Goal: Task Accomplishment & Management: Use online tool/utility

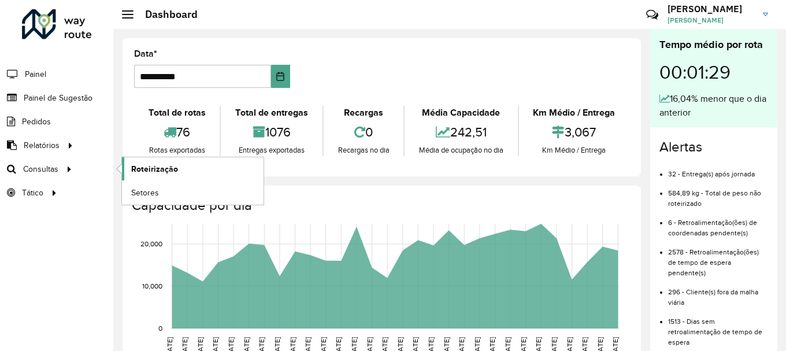
click at [159, 168] on span "Roteirização" at bounding box center [154, 169] width 47 height 12
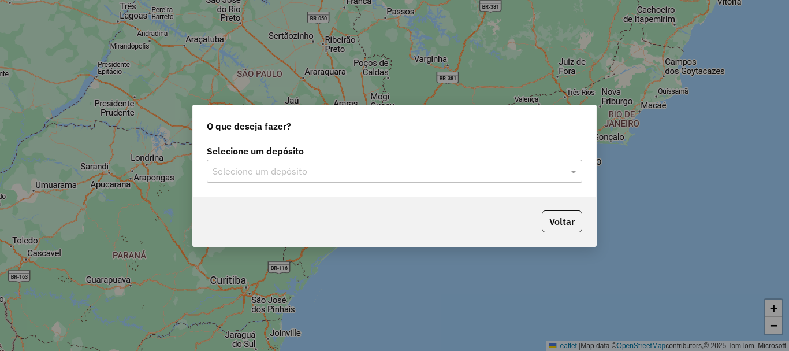
click at [324, 169] on input "text" at bounding box center [383, 172] width 341 height 14
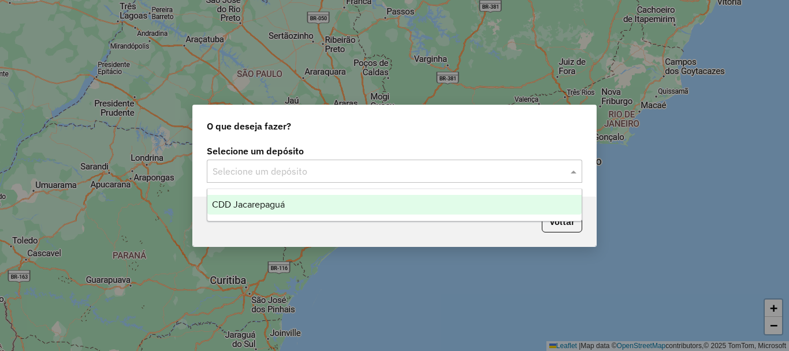
click at [272, 205] on span "CDD Jacarepaguá" at bounding box center [248, 204] width 73 height 10
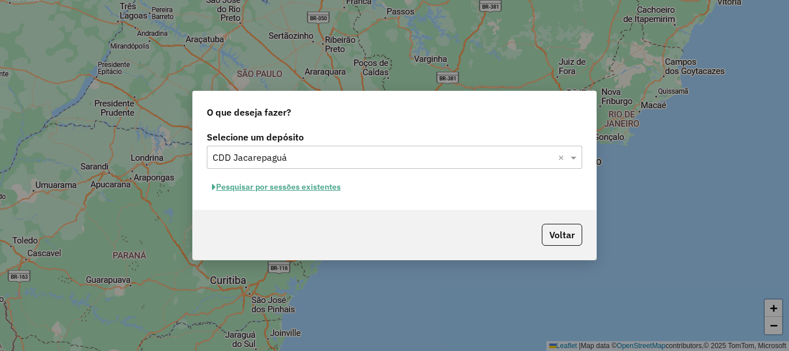
click at [277, 186] on button "Pesquisar por sessões existentes" at bounding box center [276, 187] width 139 height 18
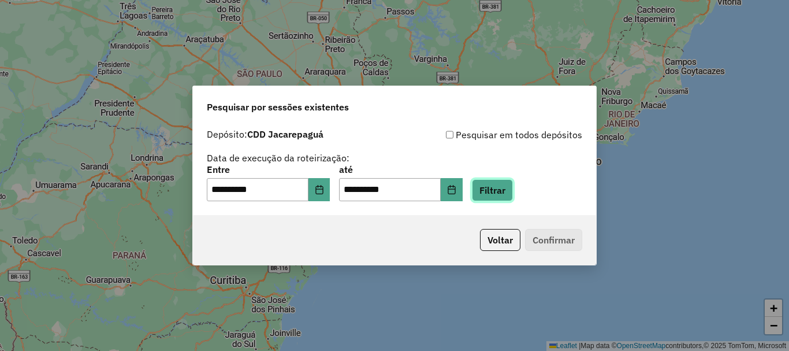
click at [507, 192] on button "Filtrar" at bounding box center [492, 190] width 41 height 22
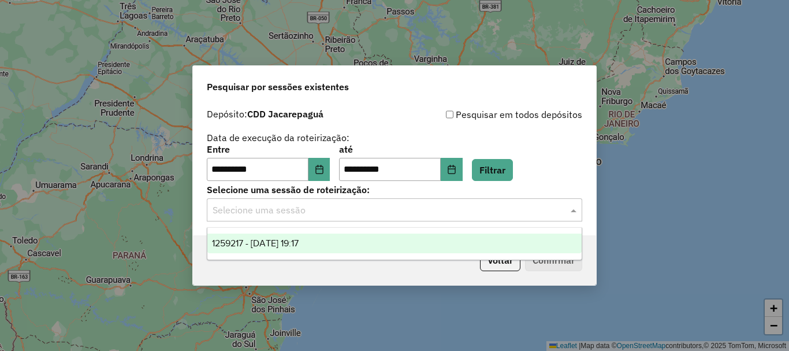
click at [326, 215] on input "text" at bounding box center [383, 210] width 341 height 14
click at [299, 246] on span "1259217 - 04/09/2025 19:17" at bounding box center [255, 243] width 87 height 10
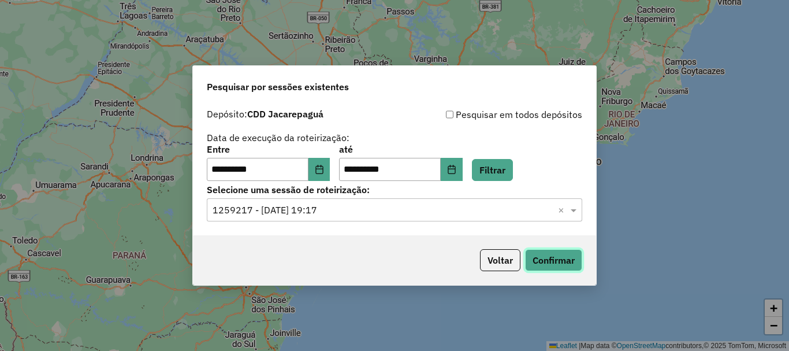
click at [577, 269] on button "Confirmar" at bounding box center [553, 260] width 57 height 22
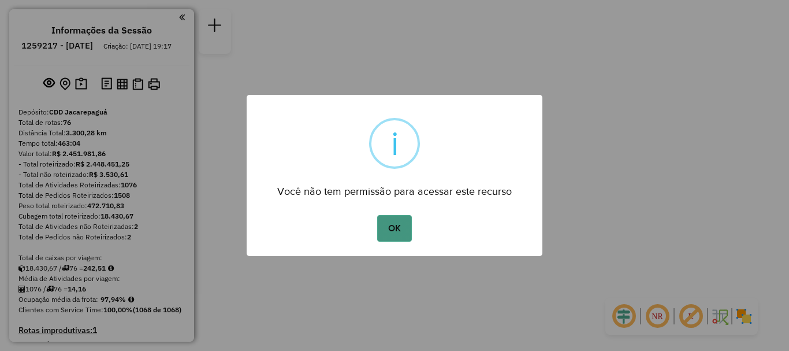
click at [392, 233] on button "OK" at bounding box center [394, 228] width 34 height 27
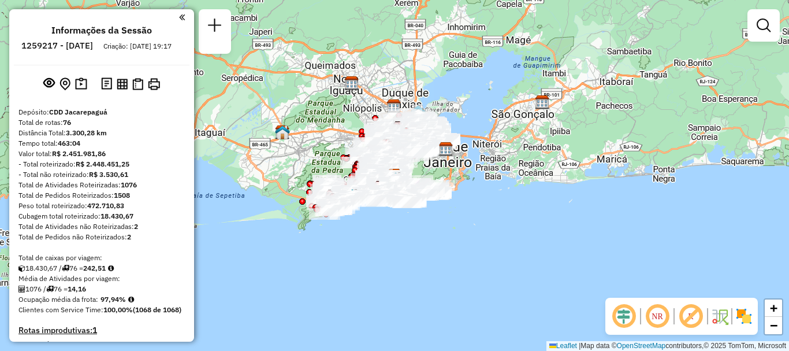
scroll to position [4744, 0]
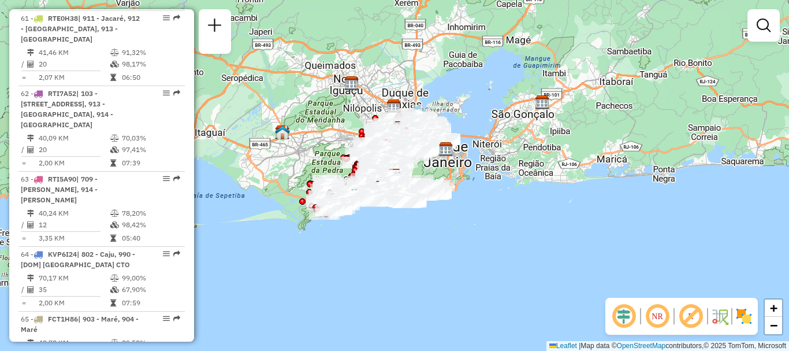
select select "**********"
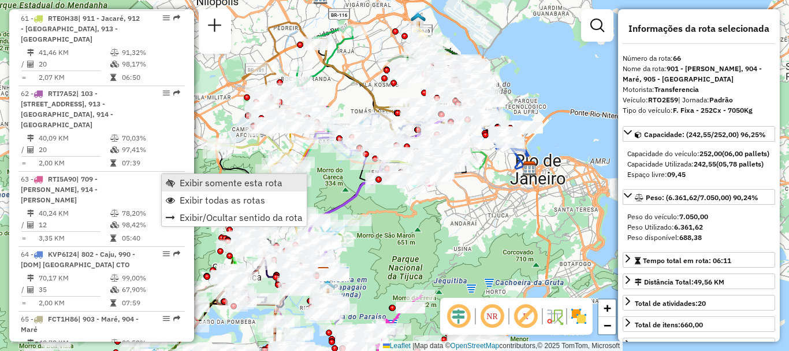
click at [210, 179] on span "Exibir somente esta rota" at bounding box center [231, 182] width 103 height 9
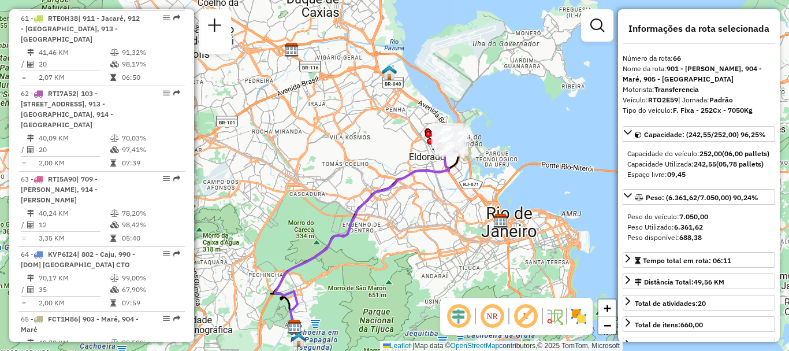
drag, startPoint x: 381, startPoint y: 177, endPoint x: 402, endPoint y: 176, distance: 20.3
click at [381, 177] on div "Janela de atendimento Grade de atendimento Capacidade Transportadoras Veículos …" at bounding box center [394, 175] width 789 height 351
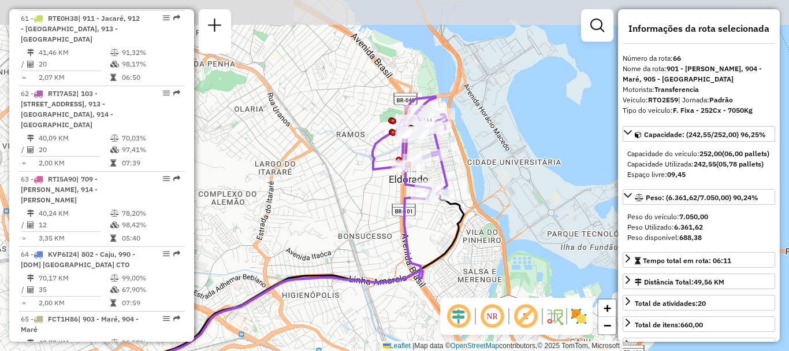
drag, startPoint x: 487, startPoint y: 136, endPoint x: 489, endPoint y: 184, distance: 48.6
click at [489, 184] on div "Janela de atendimento Grade de atendimento Capacidade Transportadoras Veículos …" at bounding box center [394, 175] width 789 height 351
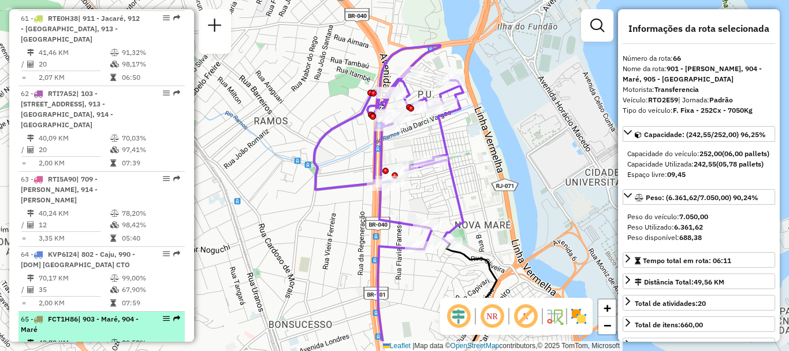
click at [32, 337] on td at bounding box center [33, 343] width 12 height 12
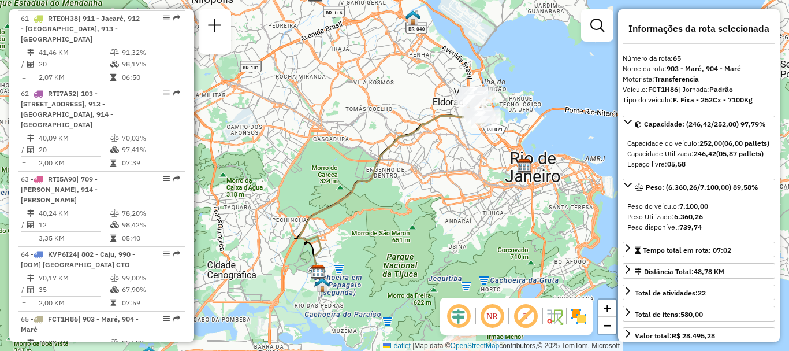
drag, startPoint x: 429, startPoint y: 119, endPoint x: 398, endPoint y: 151, distance: 44.6
click at [398, 151] on icon at bounding box center [388, 187] width 179 height 177
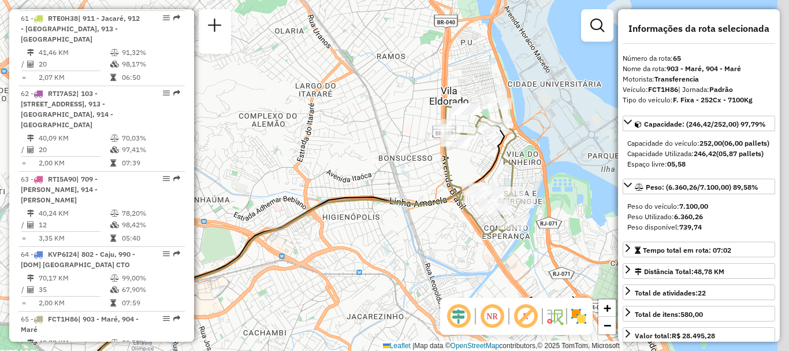
drag, startPoint x: 435, startPoint y: 128, endPoint x: 398, endPoint y: 168, distance: 54.4
click at [398, 168] on div "Janela de atendimento Grade de atendimento Capacidade Transportadoras Veículos …" at bounding box center [394, 175] width 789 height 351
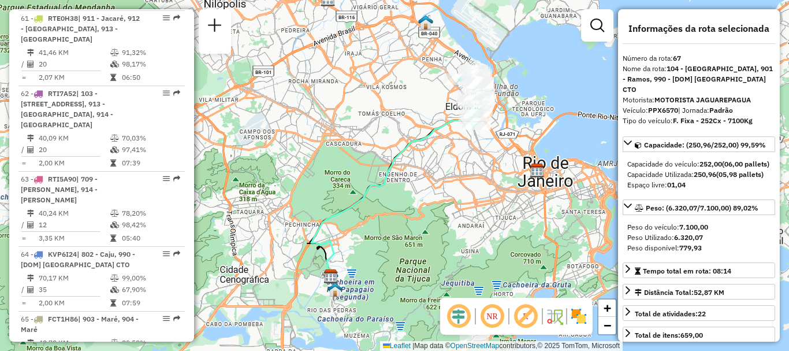
click at [350, 165] on div "Janela de atendimento Grade de atendimento Capacidade Transportadoras Veículos …" at bounding box center [394, 175] width 789 height 351
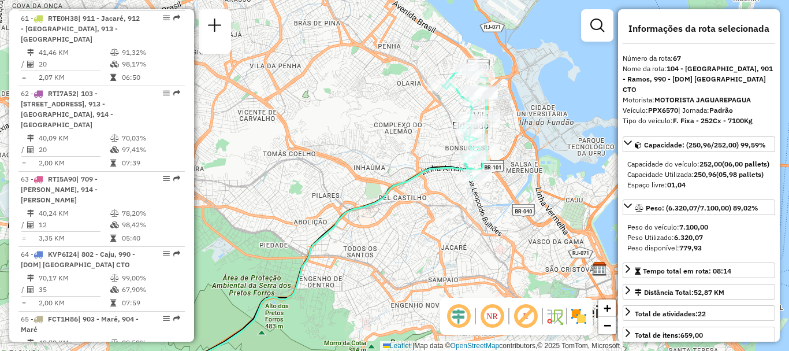
drag, startPoint x: 372, startPoint y: 160, endPoint x: 350, endPoint y: 176, distance: 26.8
click at [350, 176] on div "Janela de atendimento Grade de atendimento Capacidade Transportadoras Veículos …" at bounding box center [394, 175] width 789 height 351
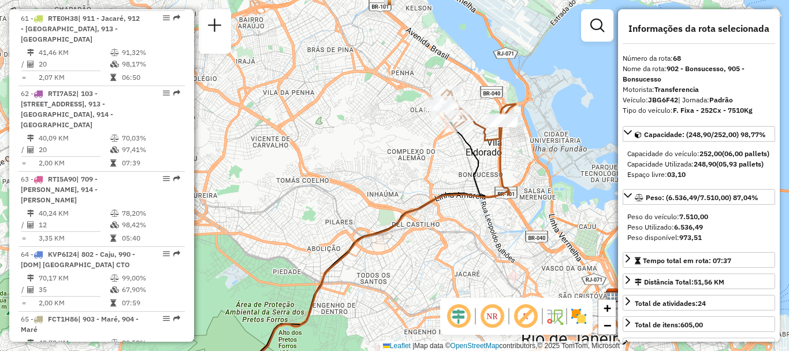
drag, startPoint x: 406, startPoint y: 149, endPoint x: 396, endPoint y: 165, distance: 19.2
click at [388, 171] on div "Janela de atendimento Grade de atendimento Capacidade Transportadoras Veículos …" at bounding box center [394, 175] width 789 height 351
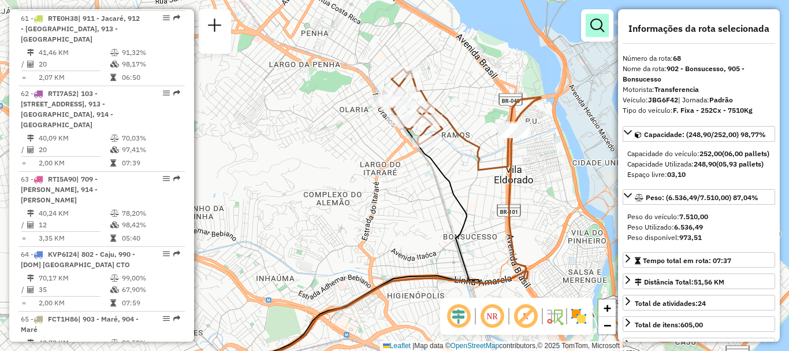
scroll to position [5218, 0]
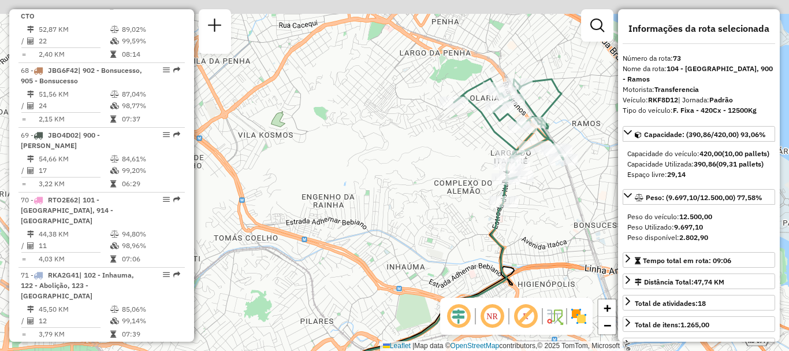
drag, startPoint x: 440, startPoint y: 90, endPoint x: 435, endPoint y: 164, distance: 73.6
click at [435, 164] on div "Janela de atendimento Grade de atendimento Capacidade Transportadoras Veículos …" at bounding box center [394, 175] width 789 height 351
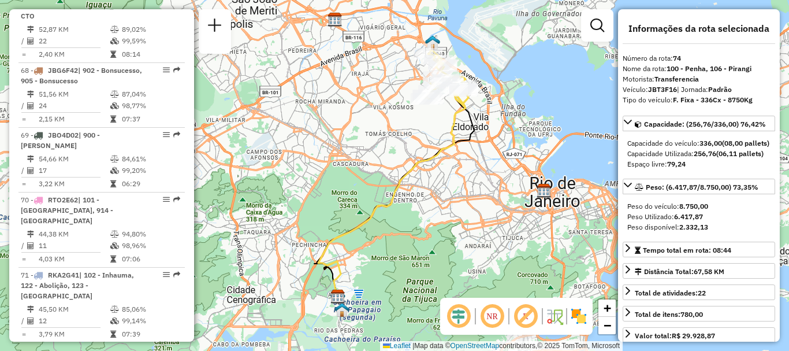
drag, startPoint x: 443, startPoint y: 111, endPoint x: 420, endPoint y: 183, distance: 75.3
click at [420, 183] on div "Janela de atendimento Grade de atendimento Capacidade Transportadoras Veículos …" at bounding box center [394, 175] width 789 height 351
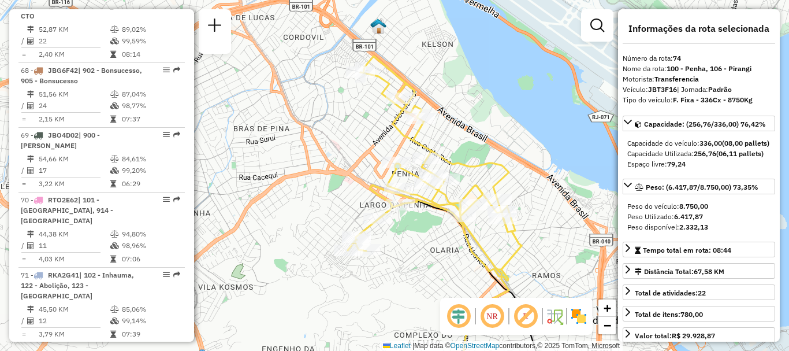
scroll to position [4884, 0]
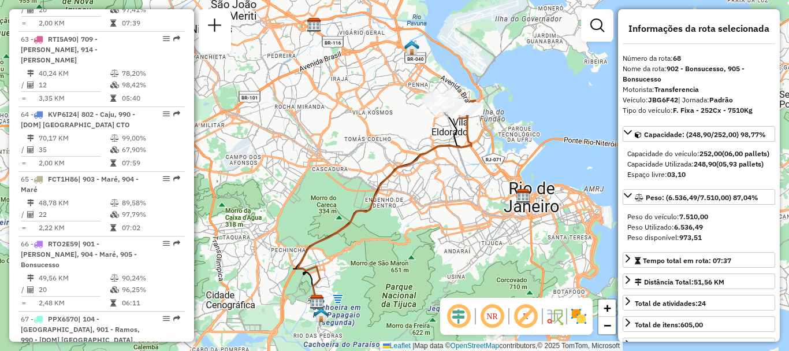
drag, startPoint x: 403, startPoint y: 156, endPoint x: 398, endPoint y: 166, distance: 11.4
click at [398, 166] on div "Janela de atendimento Grade de atendimento Capacidade Transportadoras Veículos …" at bounding box center [394, 175] width 789 height 351
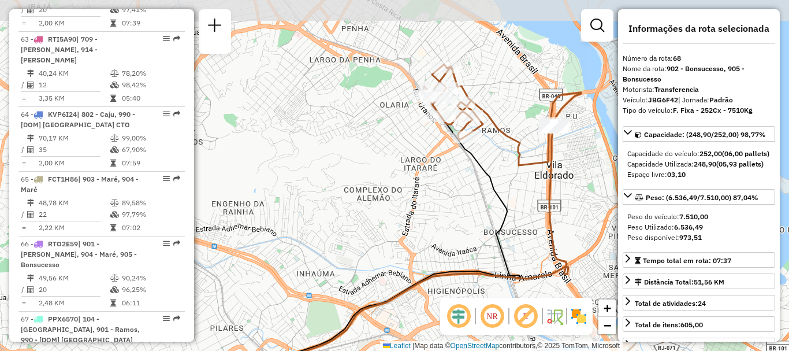
drag, startPoint x: 456, startPoint y: 110, endPoint x: 454, endPoint y: 170, distance: 60.1
click at [454, 170] on div "Janela de atendimento Grade de atendimento Capacidade Transportadoras Veículos …" at bounding box center [394, 175] width 789 height 351
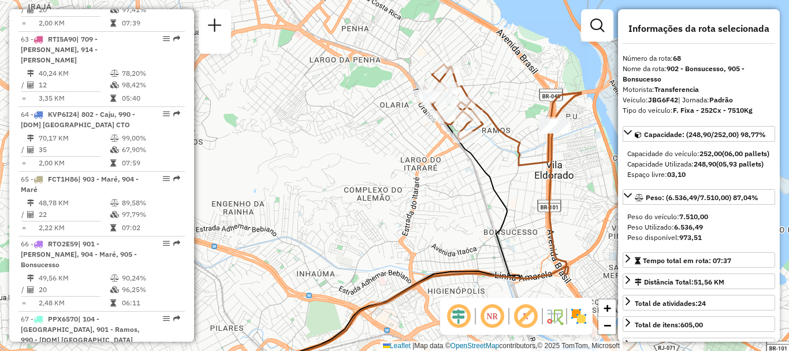
scroll to position [4270, 0]
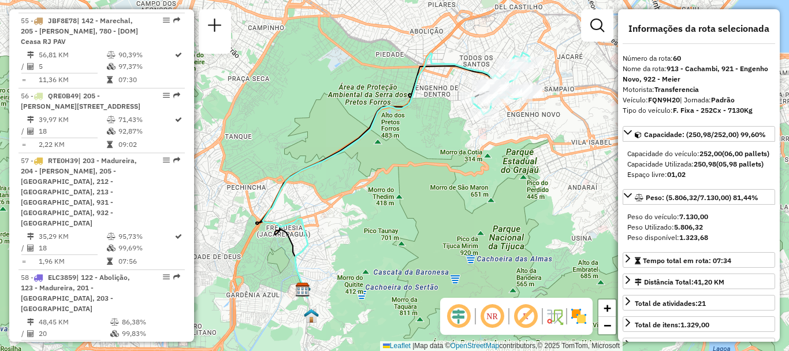
drag, startPoint x: 442, startPoint y: 107, endPoint x: 427, endPoint y: 138, distance: 34.1
click at [427, 138] on div "Janela de atendimento Grade de atendimento Capacidade Transportadoras Veículos …" at bounding box center [394, 175] width 789 height 351
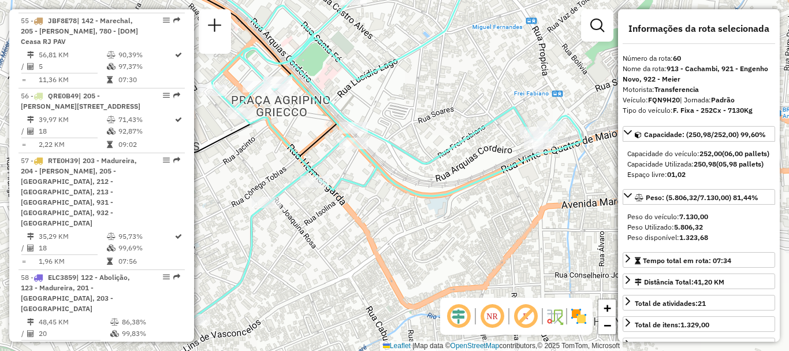
drag, startPoint x: 439, startPoint y: 149, endPoint x: 440, endPoint y: 200, distance: 50.9
click at [440, 200] on icon at bounding box center [337, 142] width 489 height 355
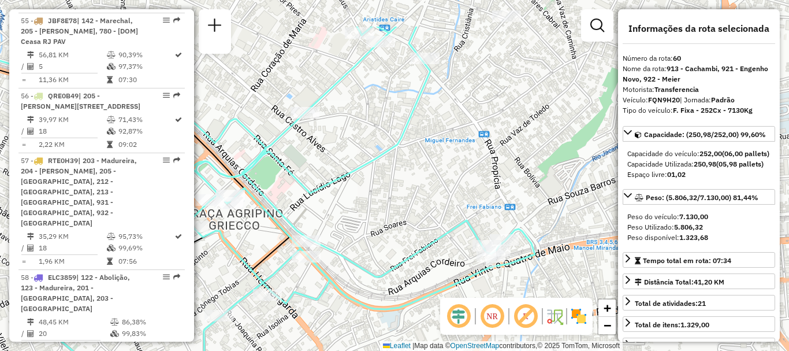
drag, startPoint x: 491, startPoint y: 221, endPoint x: 425, endPoint y: 287, distance: 92.7
click at [430, 286] on icon at bounding box center [290, 230] width 489 height 407
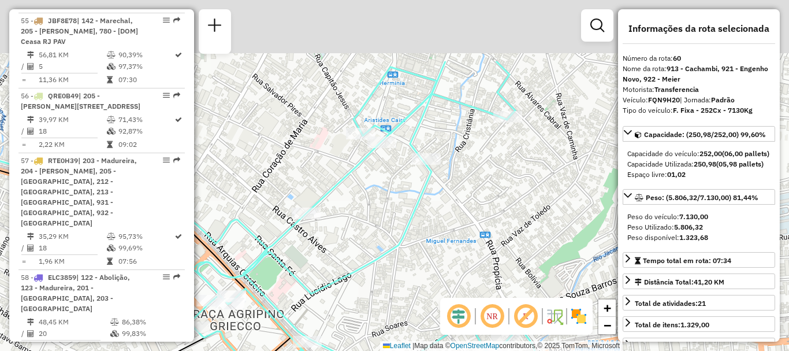
drag, startPoint x: 482, startPoint y: 121, endPoint x: 503, endPoint y: 182, distance: 64.9
click at [503, 182] on div "Janela de atendimento Grade de atendimento Capacidade Transportadoras Veículos …" at bounding box center [394, 175] width 789 height 351
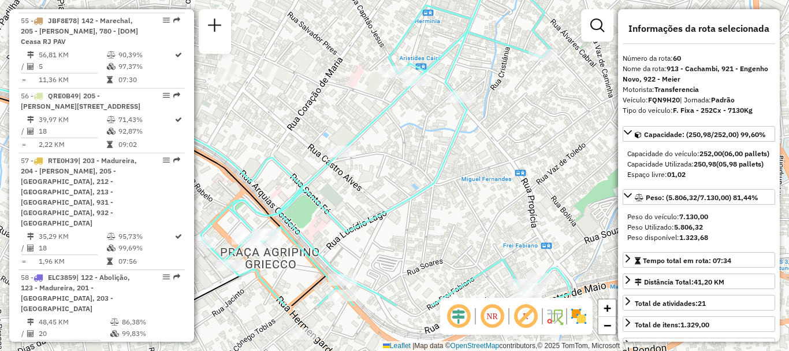
drag, startPoint x: 472, startPoint y: 200, endPoint x: 505, endPoint y: 103, distance: 102.0
click at [505, 103] on div "Janela de atendimento Grade de atendimento Capacidade Transportadoras Veículos …" at bounding box center [394, 175] width 789 height 351
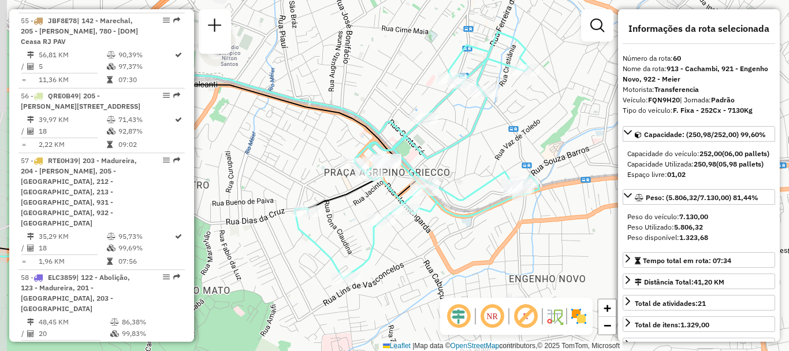
drag, startPoint x: 430, startPoint y: 153, endPoint x: 449, endPoint y: 132, distance: 27.8
click at [449, 132] on div "Janela de atendimento Grade de atendimento Capacidade Transportadoras Veículos …" at bounding box center [394, 175] width 789 height 351
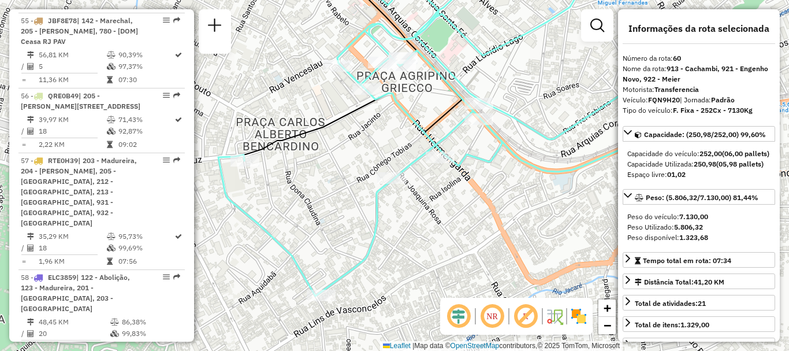
drag, startPoint x: 415, startPoint y: 238, endPoint x: 455, endPoint y: 171, distance: 78.0
click at [455, 171] on icon at bounding box center [462, 90] width 489 height 411
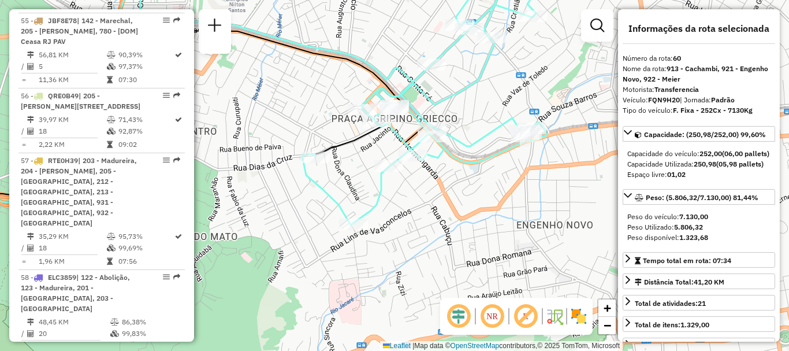
drag, startPoint x: 469, startPoint y: 98, endPoint x: 469, endPoint y: 129, distance: 30.6
click at [469, 129] on div "Janela de atendimento Grade de atendimento Capacidade Transportadoras Veículos …" at bounding box center [394, 175] width 789 height 351
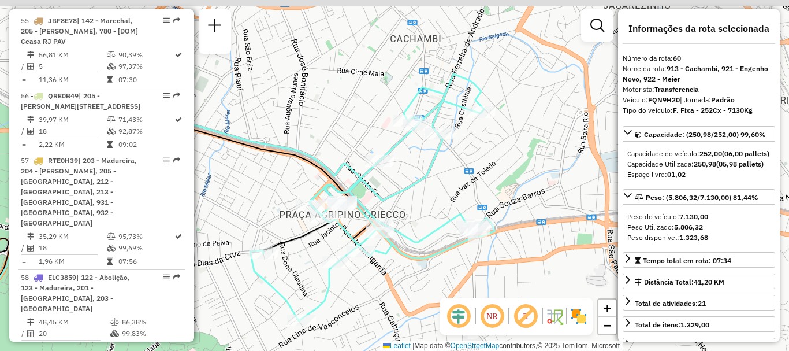
drag, startPoint x: 414, startPoint y: 107, endPoint x: 368, endPoint y: 191, distance: 95.4
click at [368, 191] on icon at bounding box center [372, 197] width 244 height 247
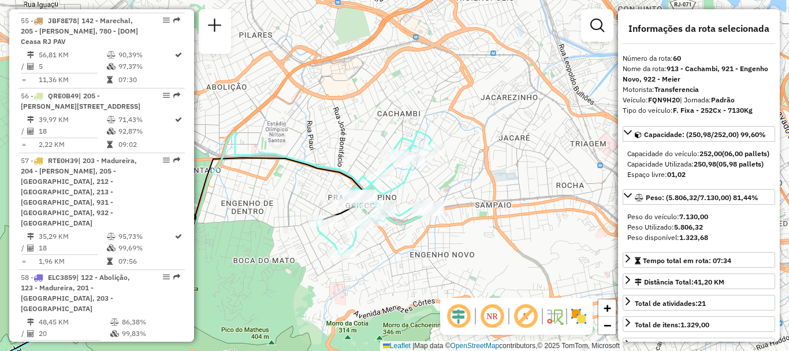
scroll to position [4650, 0]
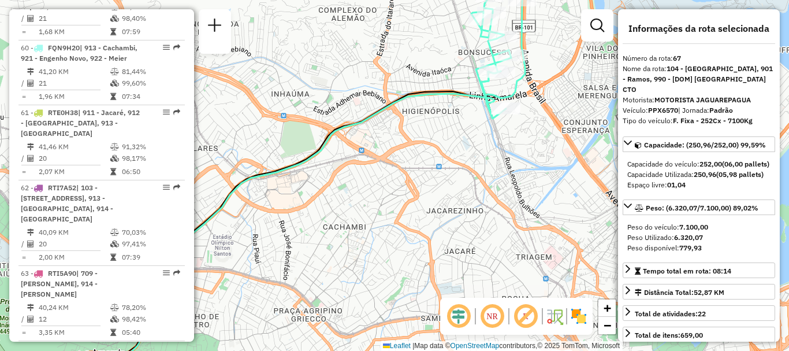
drag, startPoint x: 448, startPoint y: 116, endPoint x: 402, endPoint y: 181, distance: 80.0
click at [402, 181] on div "Janela de atendimento Grade de atendimento Capacidade Transportadoras Veículos …" at bounding box center [394, 175] width 789 height 351
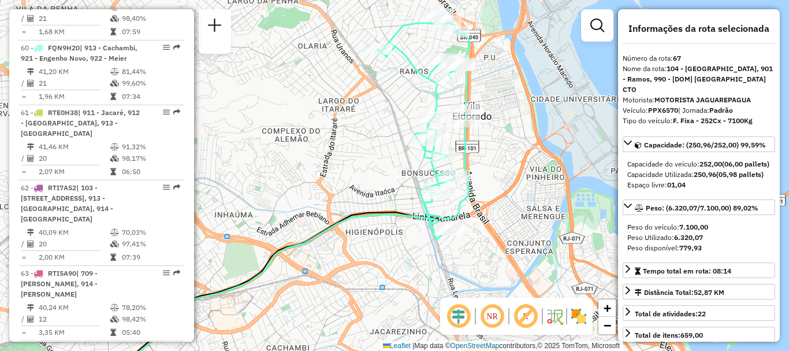
drag, startPoint x: 395, startPoint y: 93, endPoint x: 384, endPoint y: 149, distance: 56.4
click at [384, 149] on div "Janela de atendimento Grade de atendimento Capacidade Transportadoras Veículos …" at bounding box center [394, 175] width 789 height 351
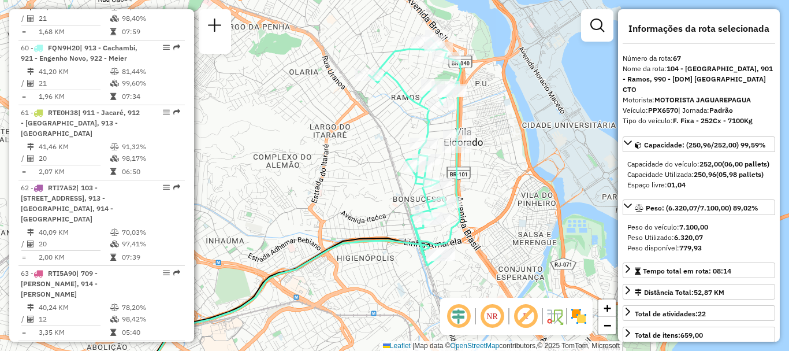
drag, startPoint x: 385, startPoint y: 121, endPoint x: 378, endPoint y: 139, distance: 19.0
click at [378, 139] on div "Janela de atendimento Grade de atendimento Capacidade Transportadoras Veículos …" at bounding box center [394, 175] width 789 height 351
